Goal: Information Seeking & Learning: Learn about a topic

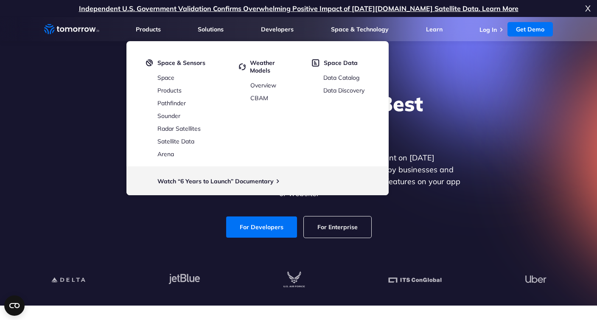
scroll to position [8, 0]
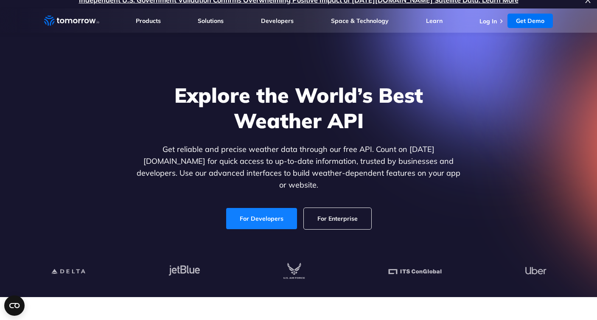
click at [263, 210] on link "For Developers" at bounding box center [261, 218] width 71 height 21
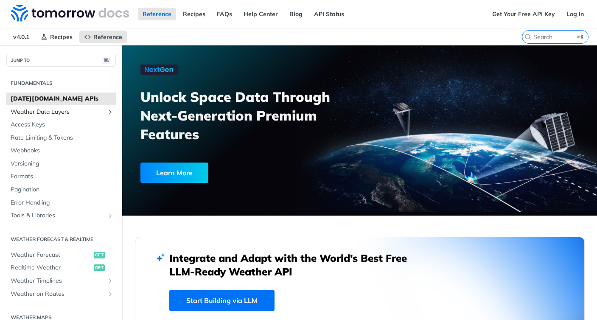
click at [84, 110] on span "Weather Data Layers" at bounding box center [58, 112] width 94 height 8
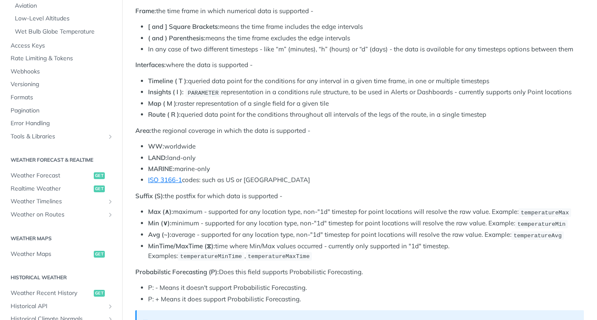
scroll to position [376, 0]
